Goal: Find contact information: Obtain details needed to contact an individual or organization

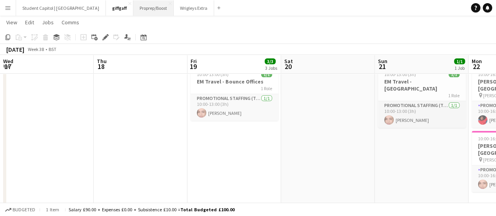
scroll to position [0, 357]
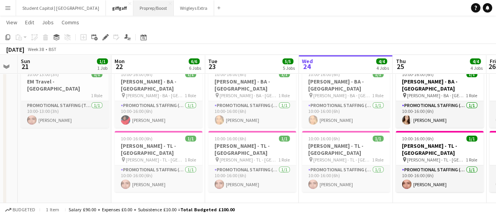
click at [141, 11] on button "Proprep/Boost Close" at bounding box center [153, 7] width 40 height 15
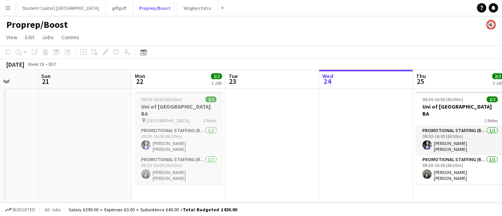
scroll to position [0, 243]
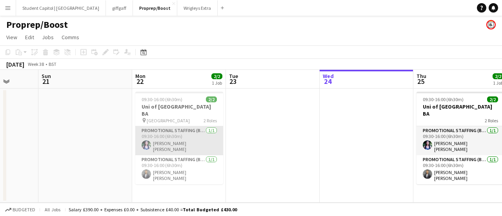
click at [169, 140] on app-card-role "Promotional Staffing (Brand Ambassadors) [DATE] 09:30-16:00 (6h30m) [PERSON_NAM…" at bounding box center [179, 140] width 88 height 29
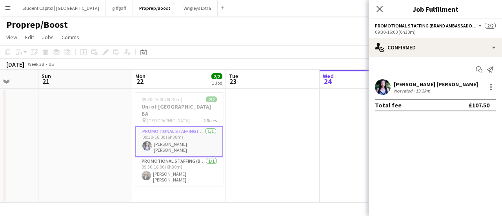
click at [383, 94] on app-user-avatar at bounding box center [383, 87] width 16 height 16
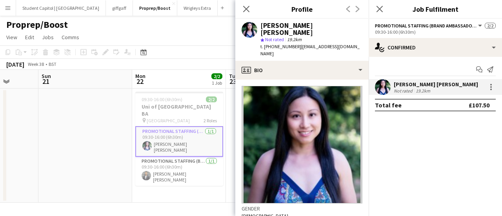
drag, startPoint x: 297, startPoint y: 40, endPoint x: 272, endPoint y: 40, distance: 25.1
click at [272, 44] on span "t. [PHONE_NUMBER]" at bounding box center [280, 47] width 41 height 6
copy span "07748464328"
click at [168, 108] on h3 "Uni of [GEOGRAPHIC_DATA] BA" at bounding box center [179, 110] width 88 height 14
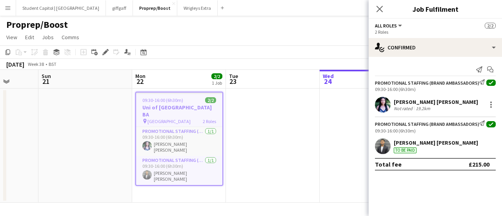
click at [168, 108] on h3 "Uni of [GEOGRAPHIC_DATA] BA" at bounding box center [179, 111] width 86 height 14
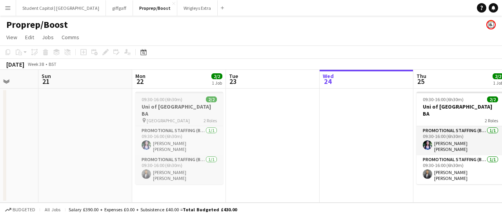
click at [168, 108] on h3 "Uni of [GEOGRAPHIC_DATA] BA" at bounding box center [179, 110] width 88 height 14
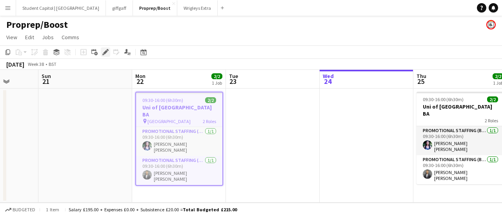
click at [106, 50] on icon at bounding box center [105, 52] width 4 height 4
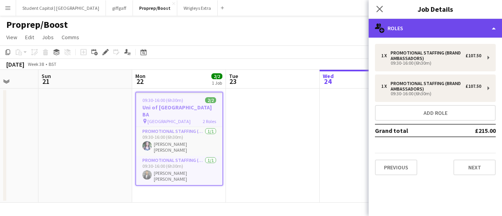
click at [466, 28] on div "multiple-users-add Roles" at bounding box center [434, 28] width 133 height 19
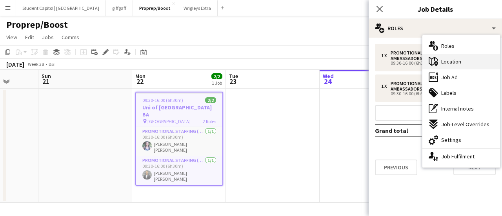
click at [461, 58] on div "maps-pin-1 Location" at bounding box center [461, 62] width 78 height 16
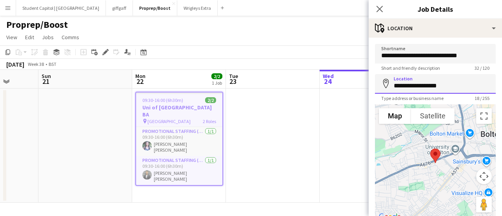
click at [429, 80] on input "**********" at bounding box center [435, 84] width 121 height 20
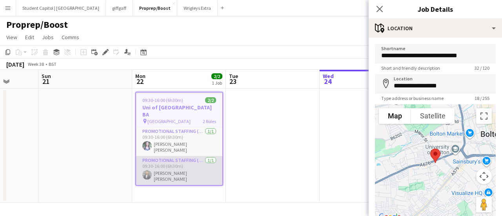
click at [177, 156] on app-card-role "Promotional Staffing (Brand Ambassadors) [DATE] 09:30-16:00 (6h30m) [PERSON_NAM…" at bounding box center [179, 170] width 86 height 29
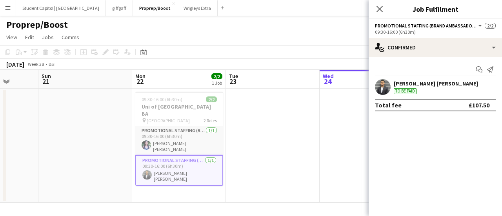
click at [387, 86] on app-user-avatar at bounding box center [383, 87] width 16 height 16
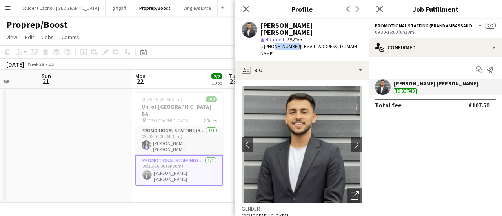
drag, startPoint x: 294, startPoint y: 42, endPoint x: 272, endPoint y: 42, distance: 22.4
click at [272, 44] on span "t. [PHONE_NUMBER]" at bounding box center [280, 47] width 41 height 6
copy span "7748291124"
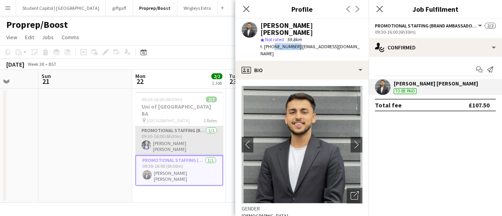
click at [186, 136] on app-card-role "Promotional Staffing (Brand Ambassadors) [DATE] 09:30-16:00 (6h30m) [PERSON_NAM…" at bounding box center [179, 140] width 88 height 29
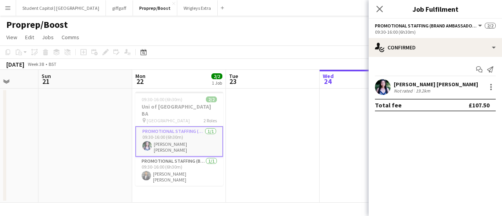
click at [186, 136] on app-card-role "Promotional Staffing (Brand Ambassadors) [DATE] 09:30-16:00 (6h30m) [PERSON_NAM…" at bounding box center [179, 141] width 88 height 31
